Goal: Task Accomplishment & Management: Manage account settings

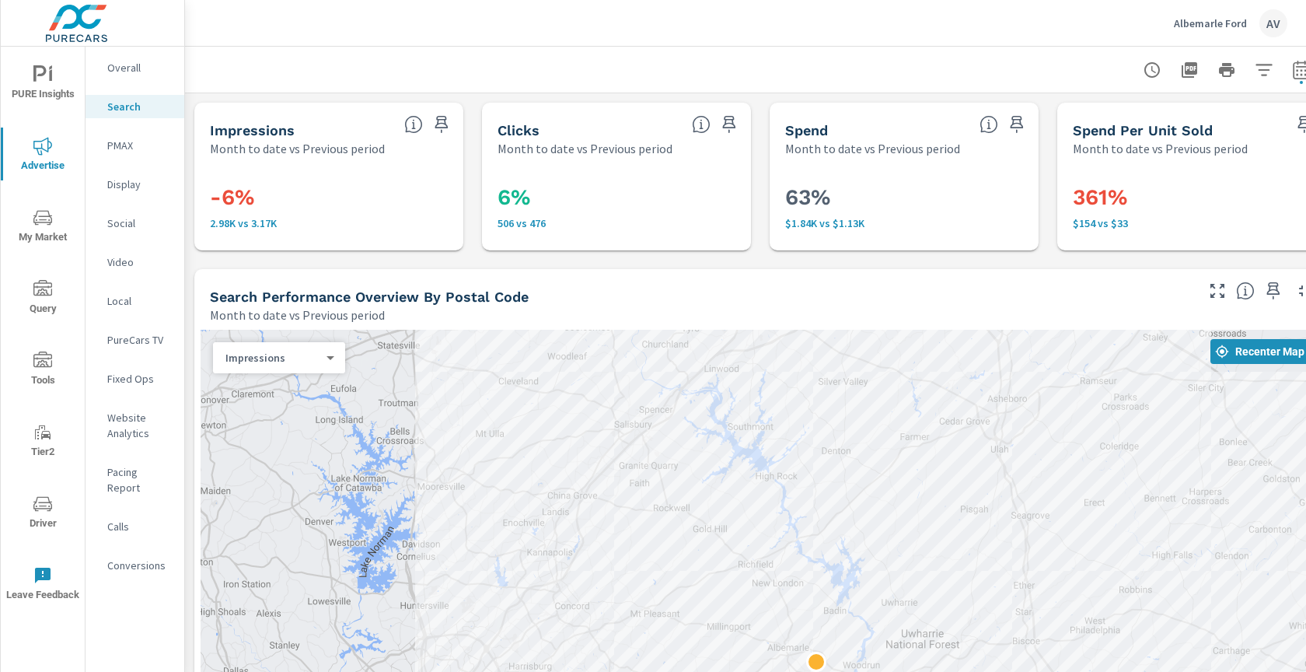
scroll to position [1304, 0]
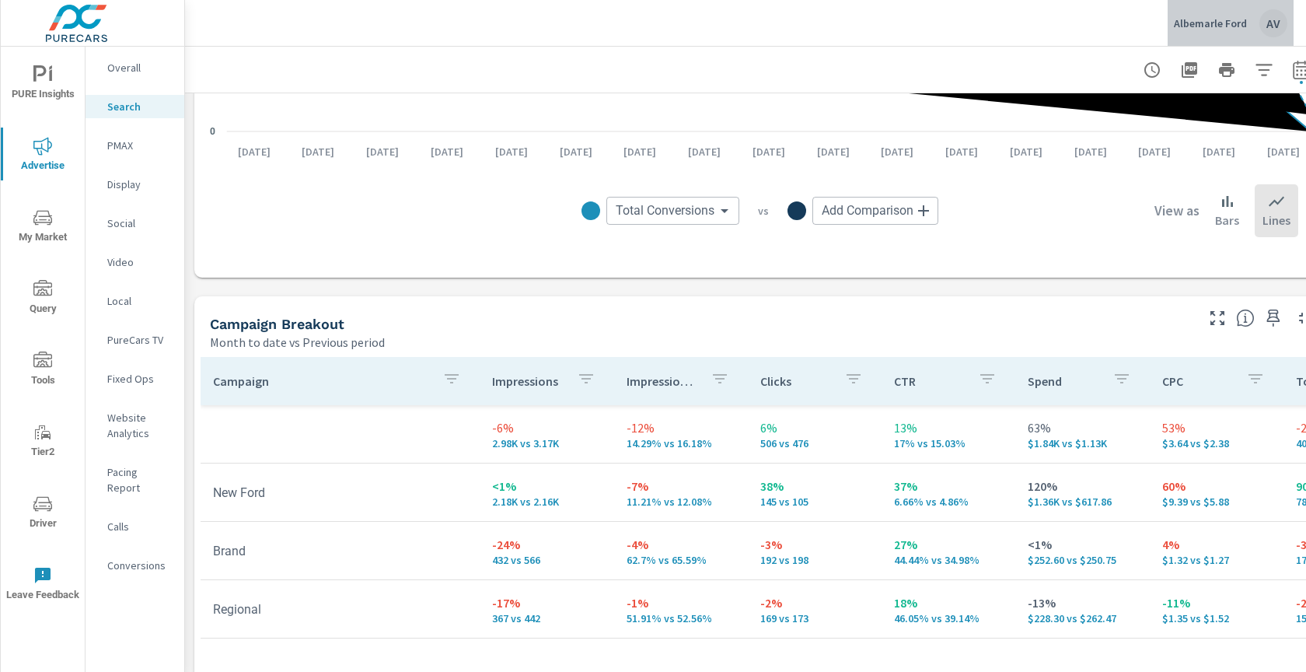
click at [1268, 22] on div "AV" at bounding box center [1274, 23] width 28 height 28
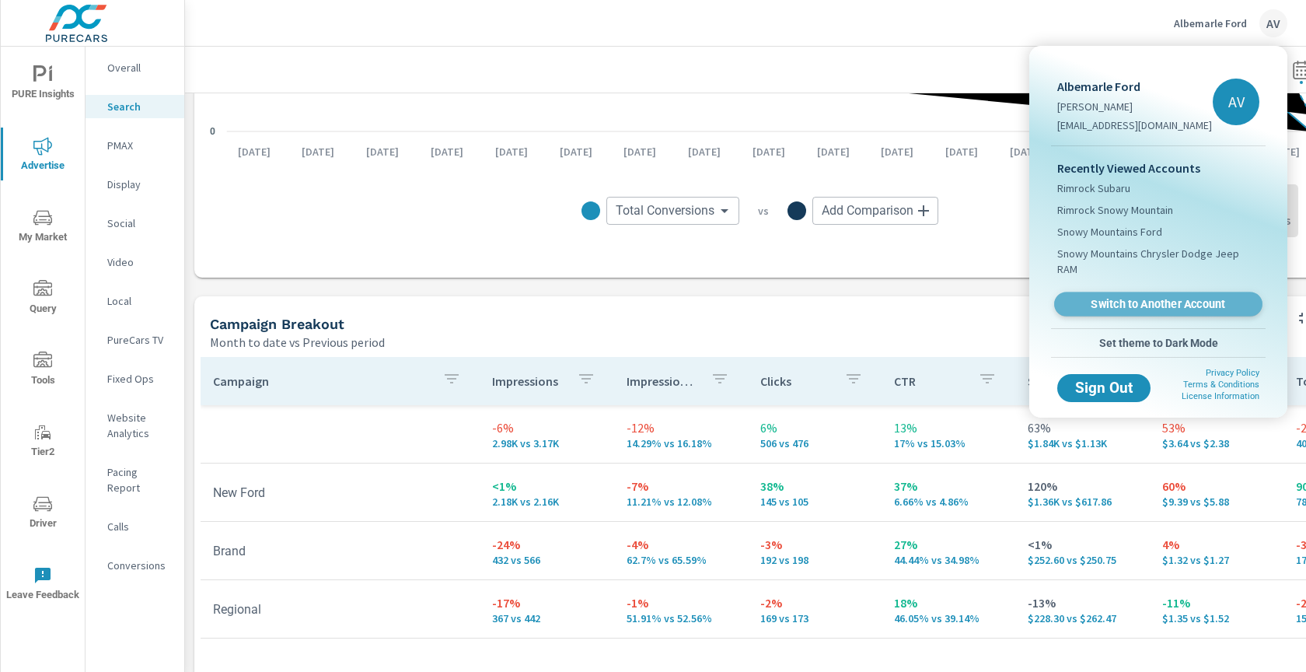
click at [1187, 297] on span "Switch to Another Account" at bounding box center [1158, 304] width 191 height 15
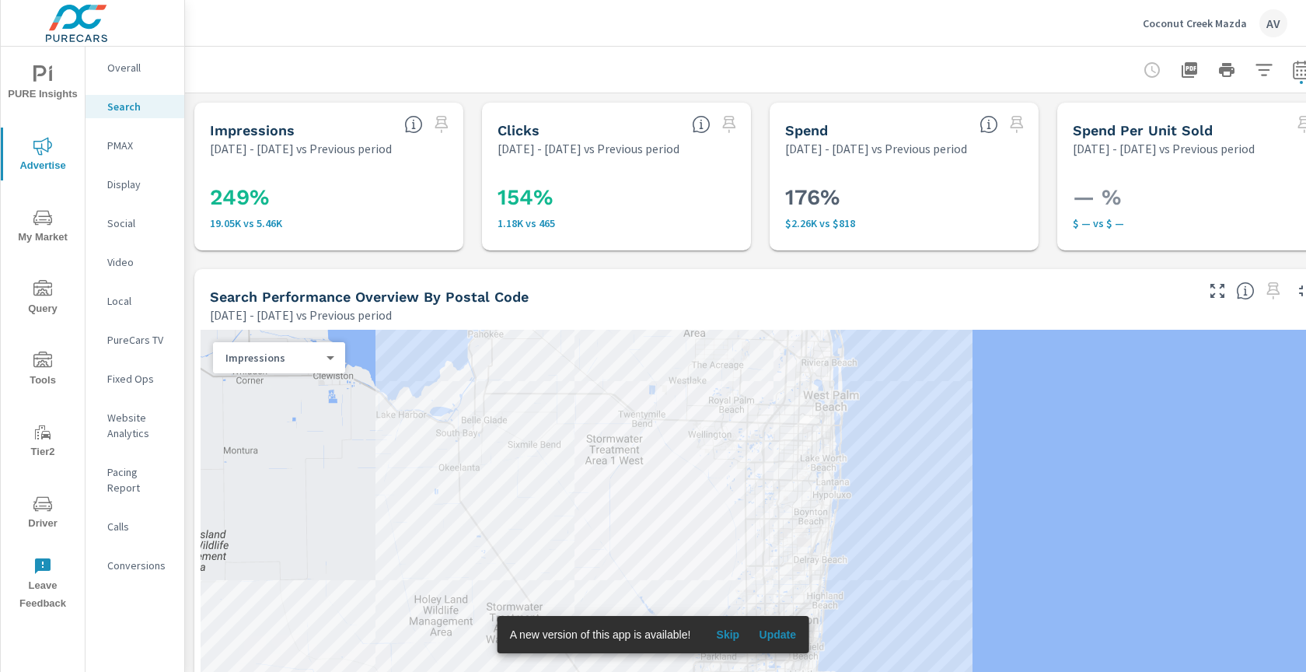
click at [49, 500] on icon "nav menu" at bounding box center [42, 503] width 19 height 15
